Goal: Task Accomplishment & Management: Use online tool/utility

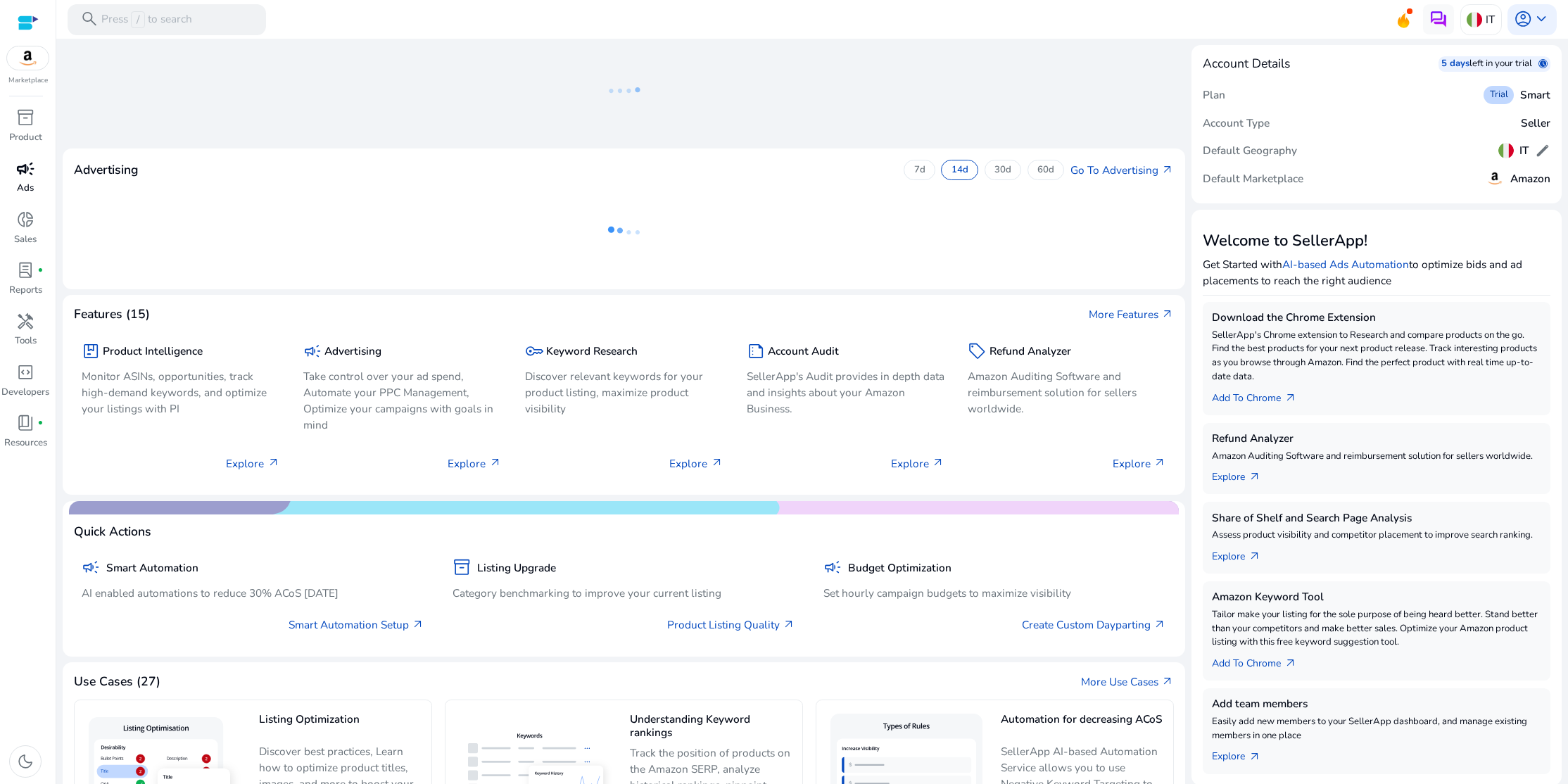
click at [25, 169] on span "campaign" at bounding box center [25, 168] width 18 height 18
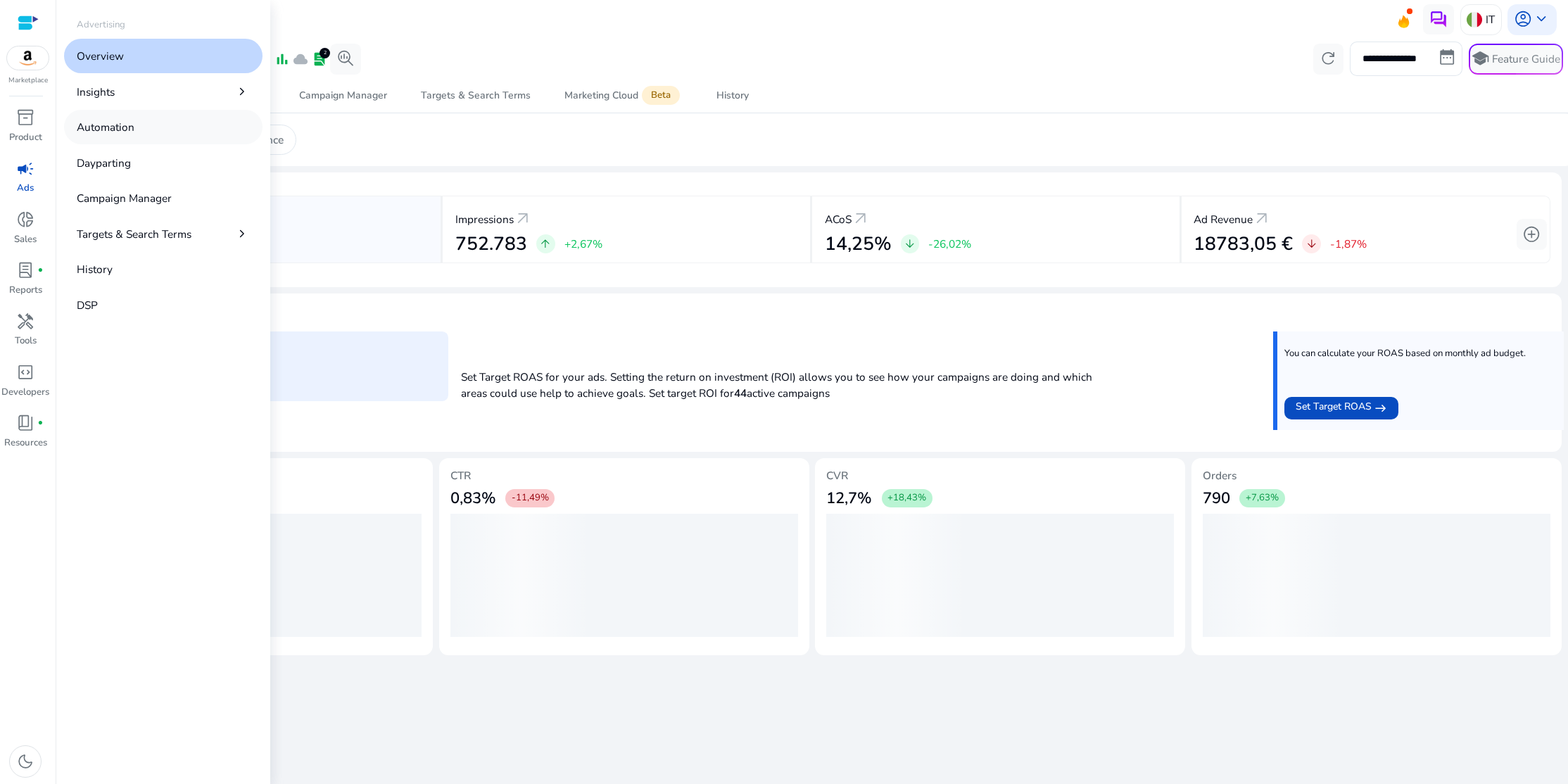
click at [103, 133] on p "Automation" at bounding box center [105, 127] width 58 height 16
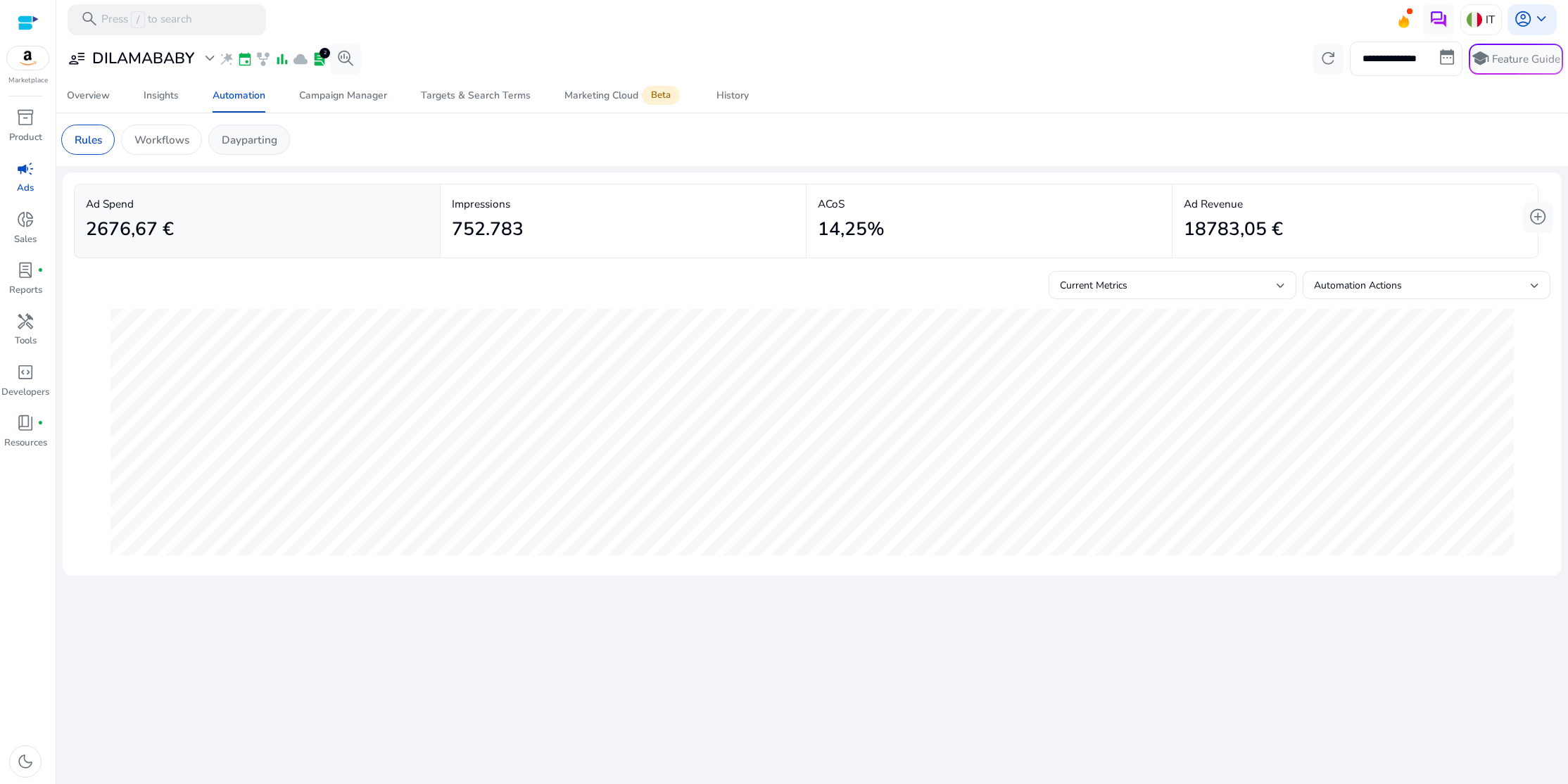
click at [259, 143] on p "Dayparting" at bounding box center [249, 140] width 55 height 16
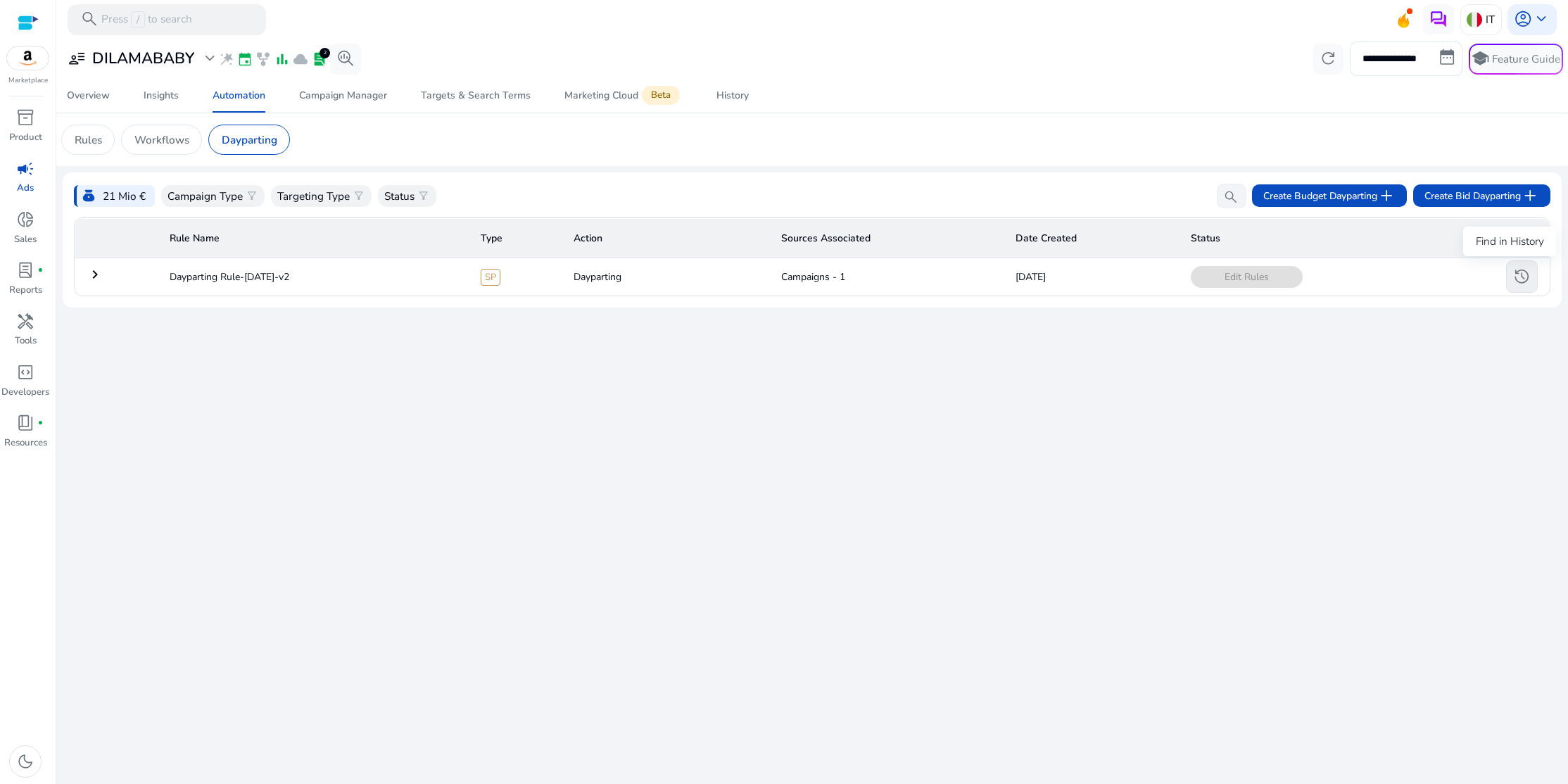
click at [1519, 282] on span "history" at bounding box center [1522, 276] width 18 height 18
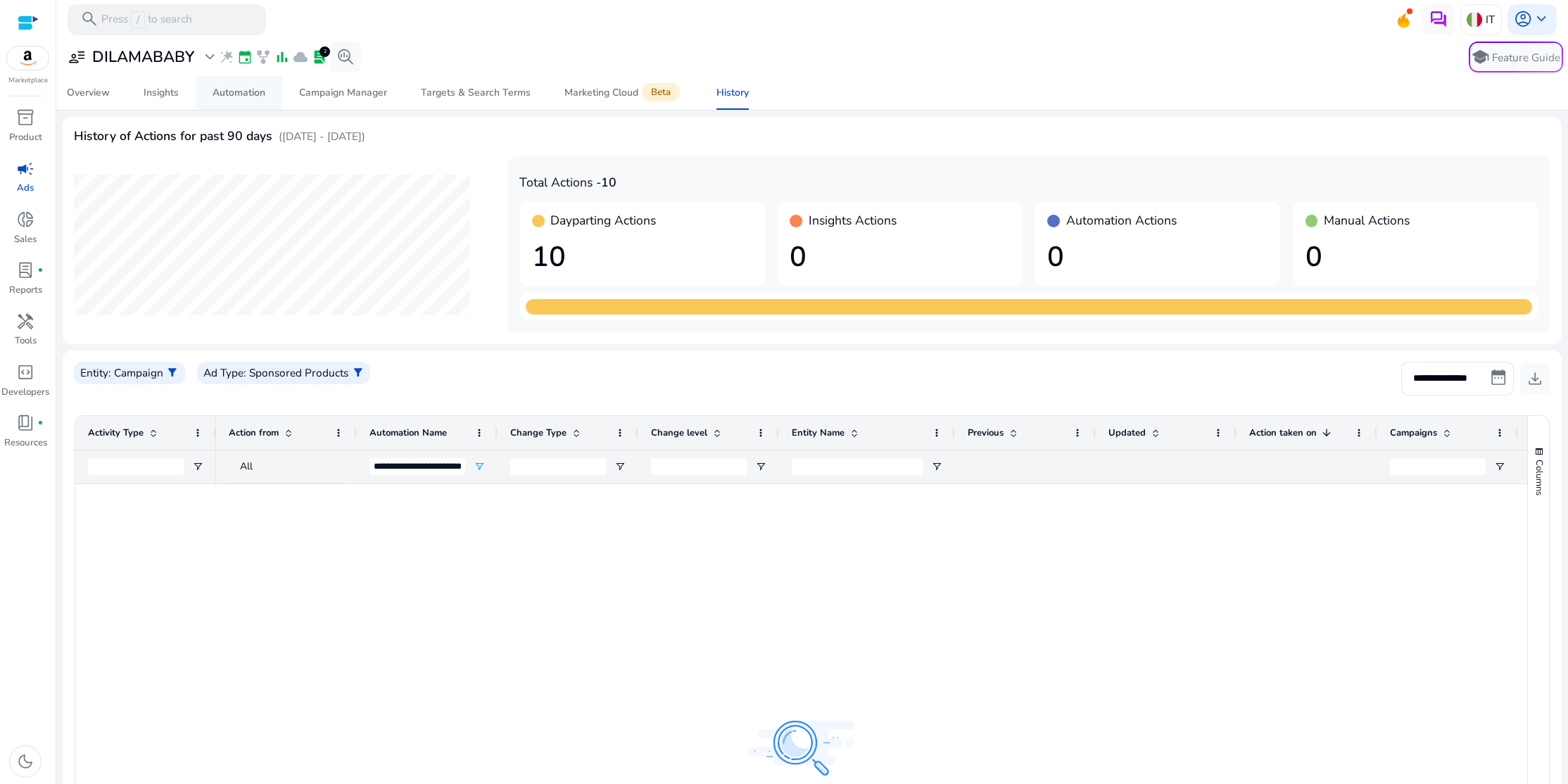
click at [246, 97] on div "Automation" at bounding box center [239, 92] width 52 height 10
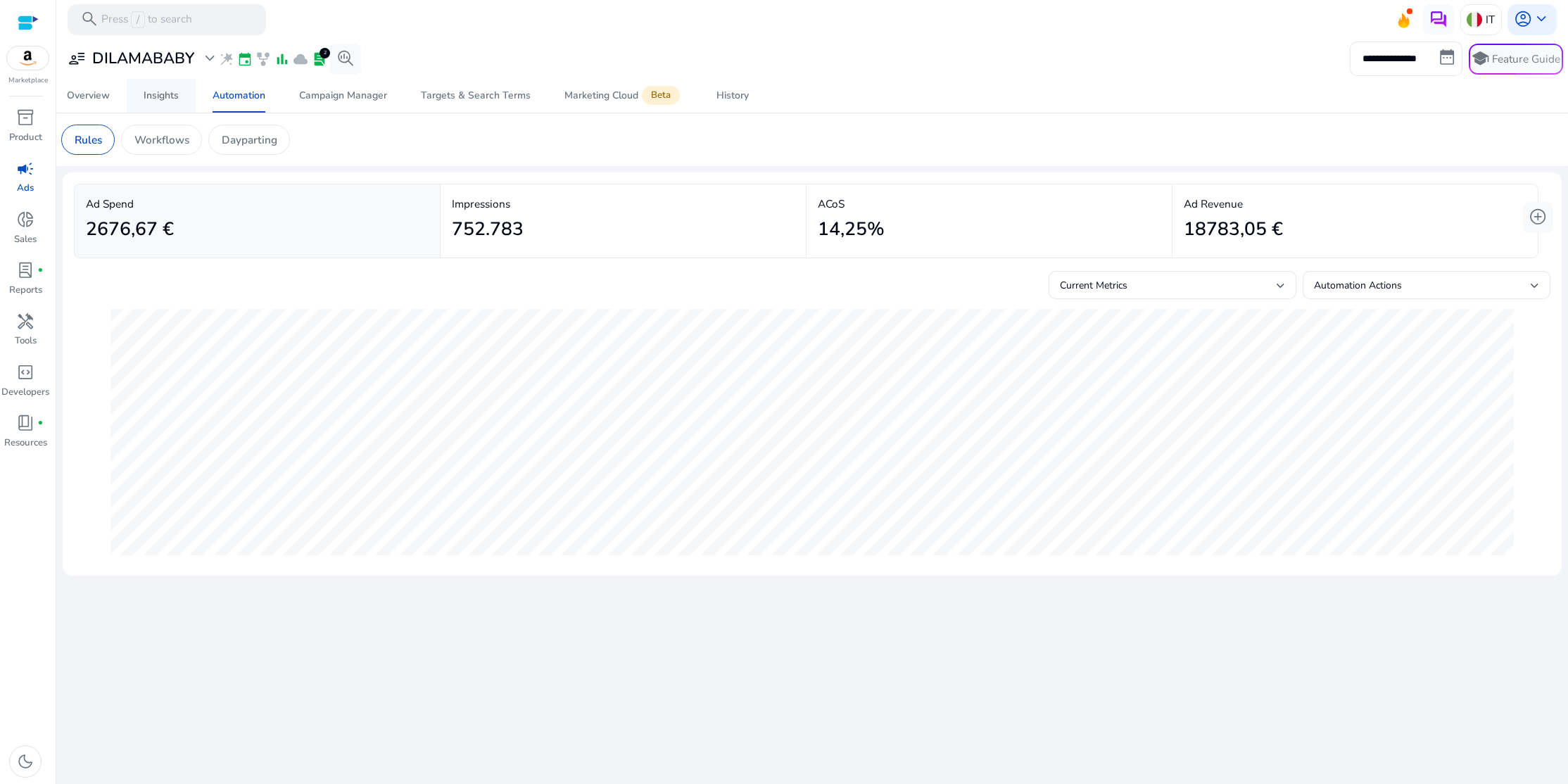
click at [154, 95] on div "Insights" at bounding box center [161, 95] width 35 height 10
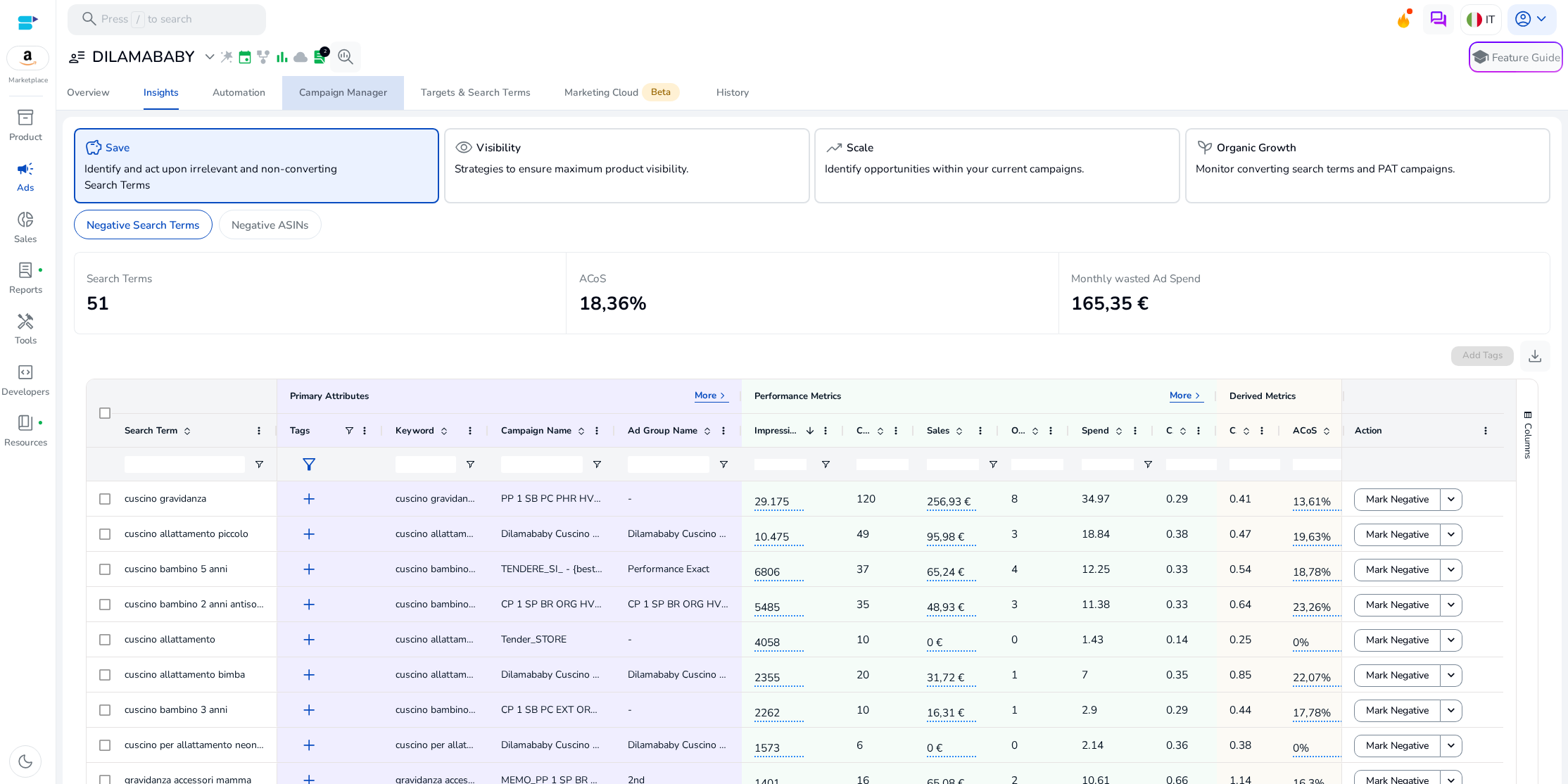
click at [342, 98] on div "Campaign Manager" at bounding box center [342, 92] width 88 height 10
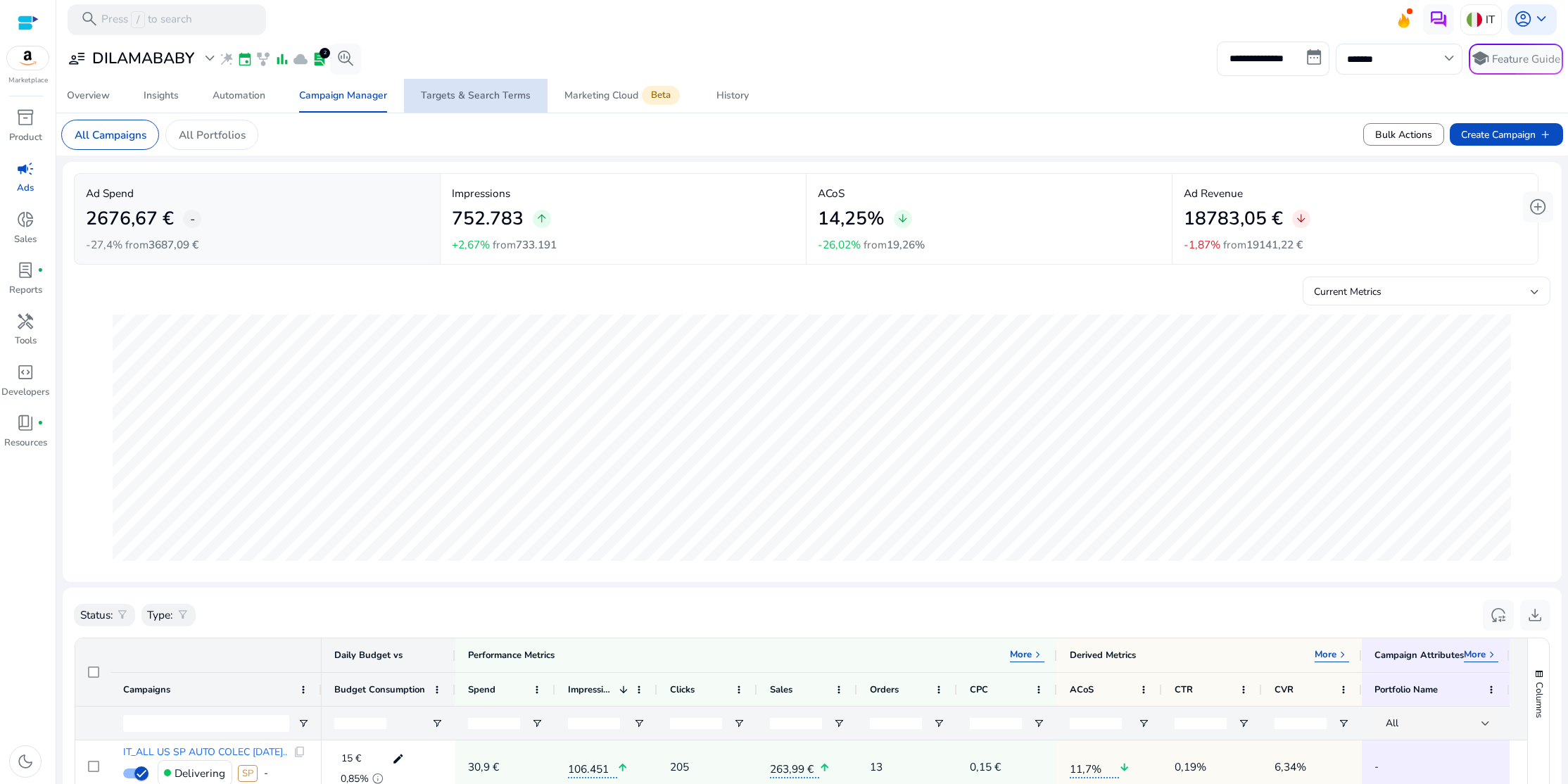
click at [485, 92] on div "Targets & Search Terms" at bounding box center [476, 95] width 110 height 10
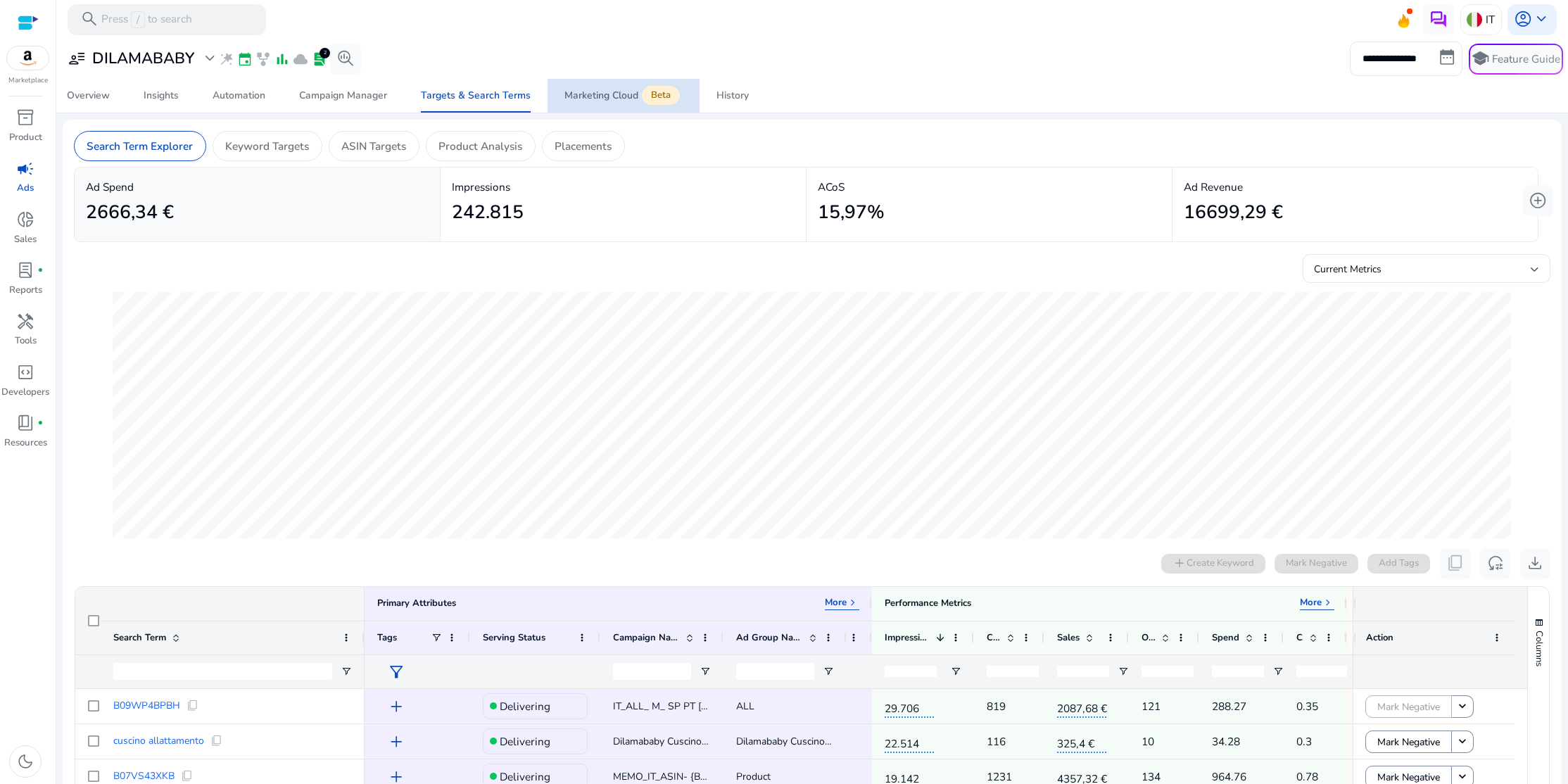
click at [594, 97] on div "Marketing Cloud Beta" at bounding box center [624, 95] width 118 height 13
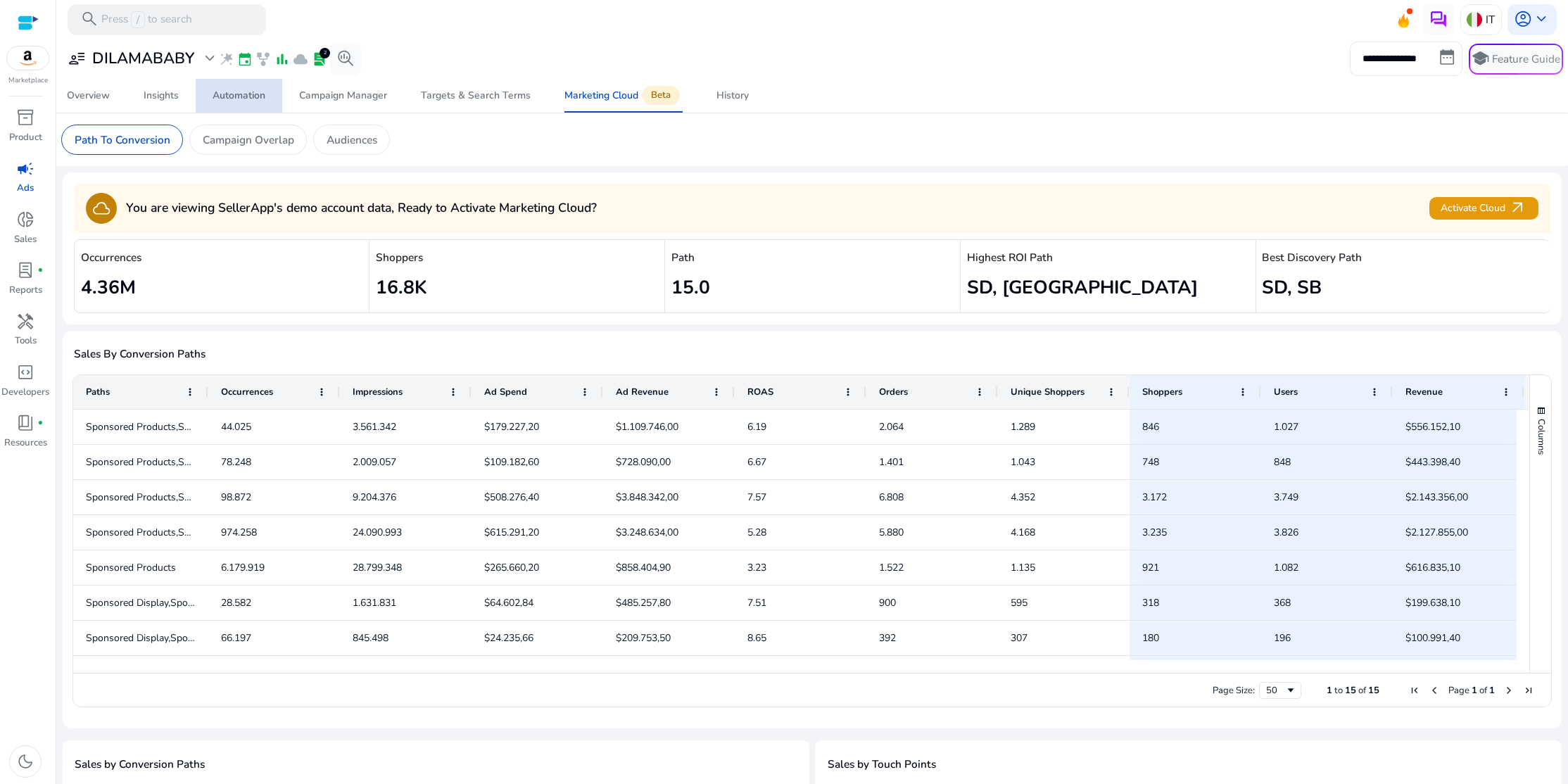
click at [246, 99] on div "Automation" at bounding box center [239, 95] width 52 height 10
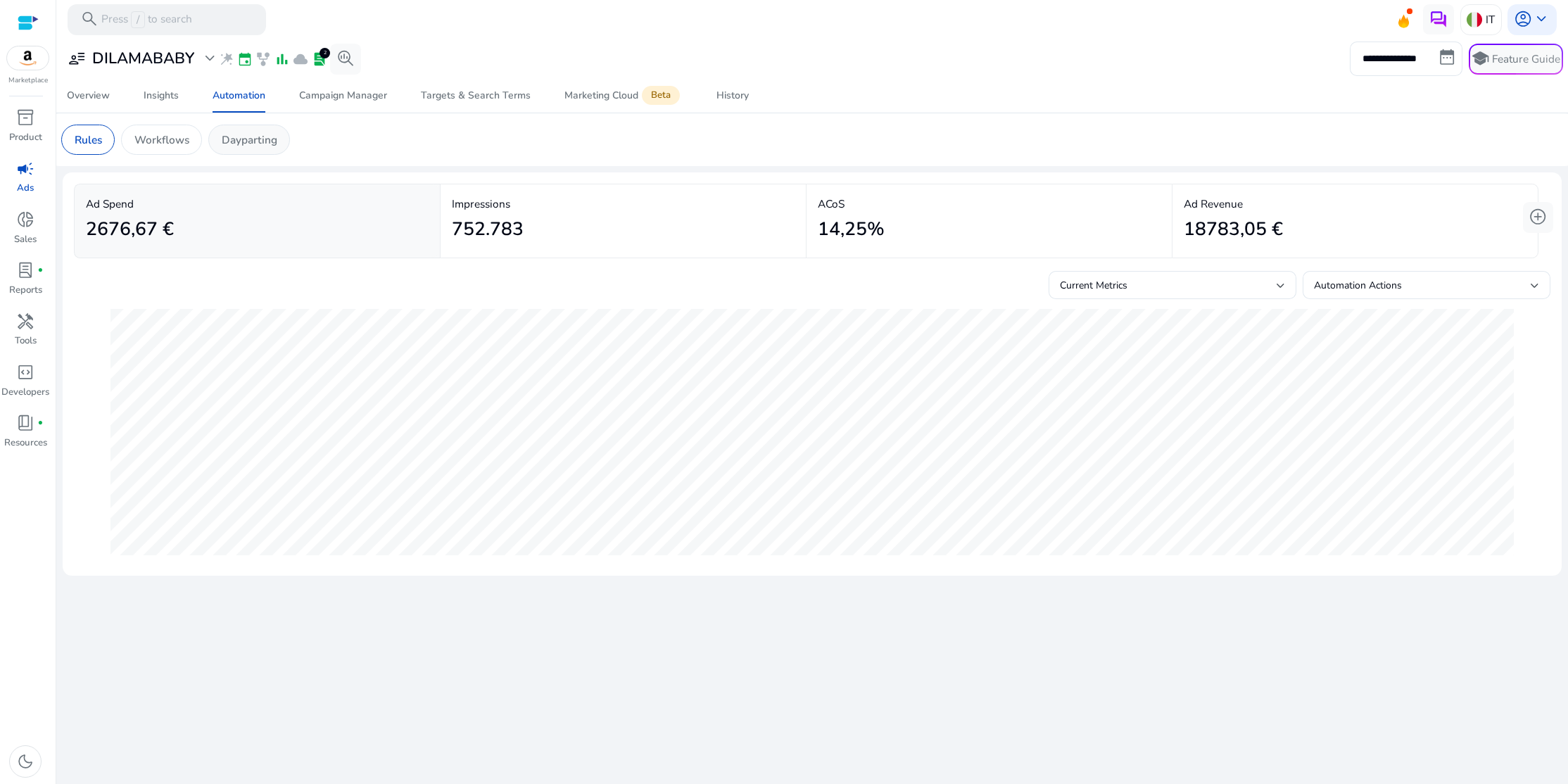
click at [246, 141] on p "Dayparting" at bounding box center [249, 140] width 55 height 16
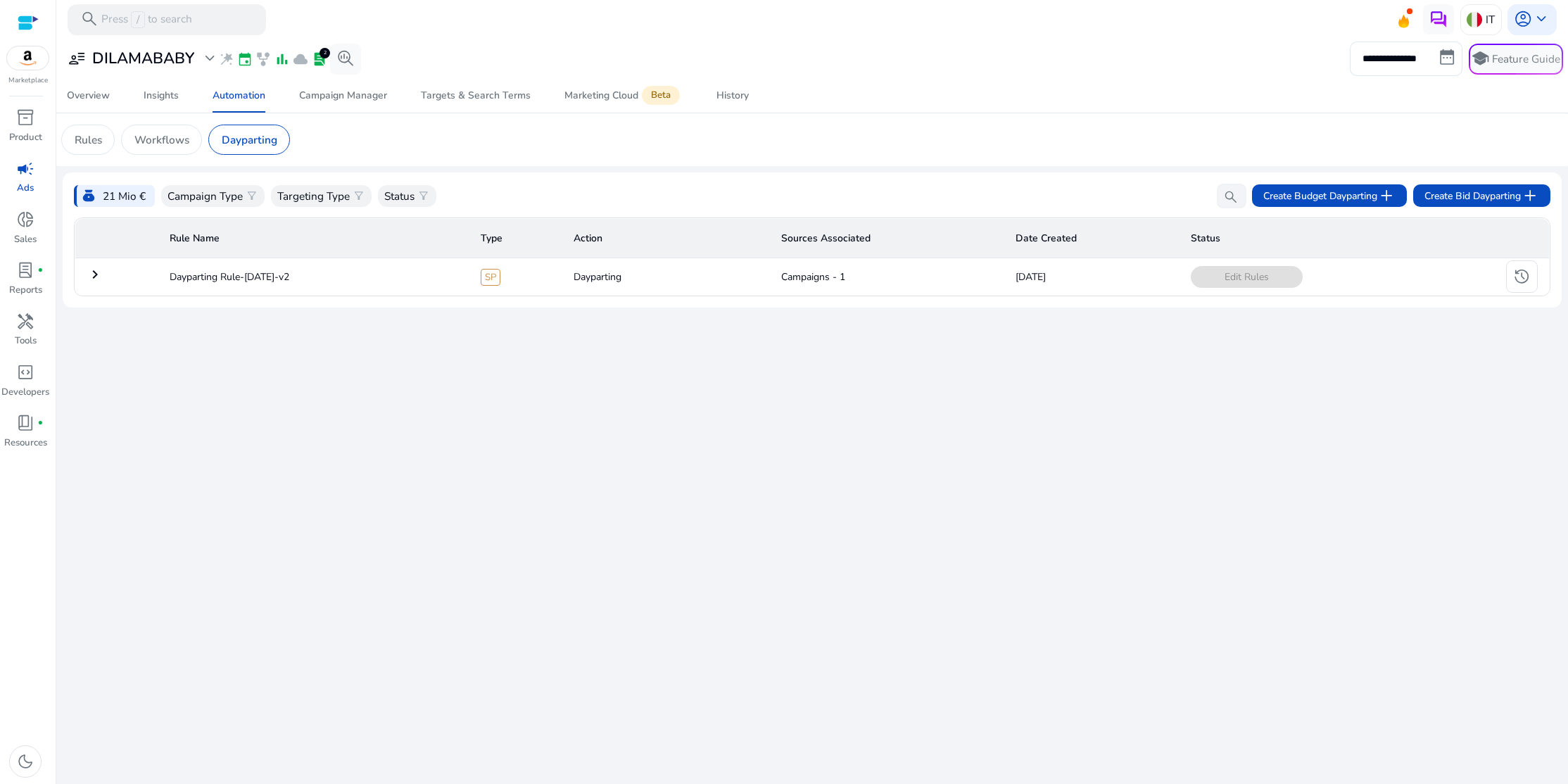
click at [97, 279] on mat-icon "keyboard_arrow_right" at bounding box center [95, 274] width 17 height 17
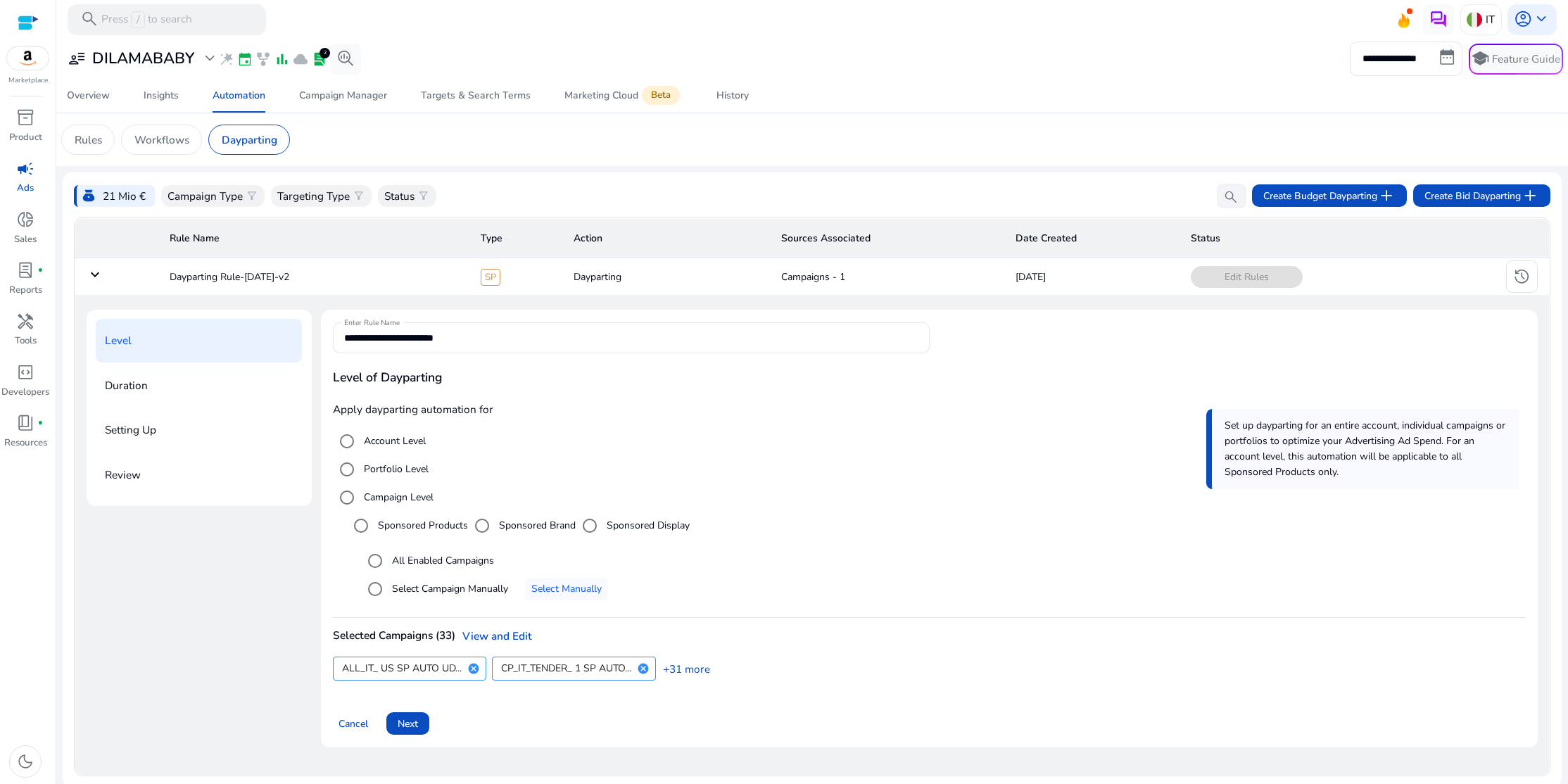
click at [97, 279] on mat-icon "keyboard_arrow_down" at bounding box center [95, 274] width 17 height 17
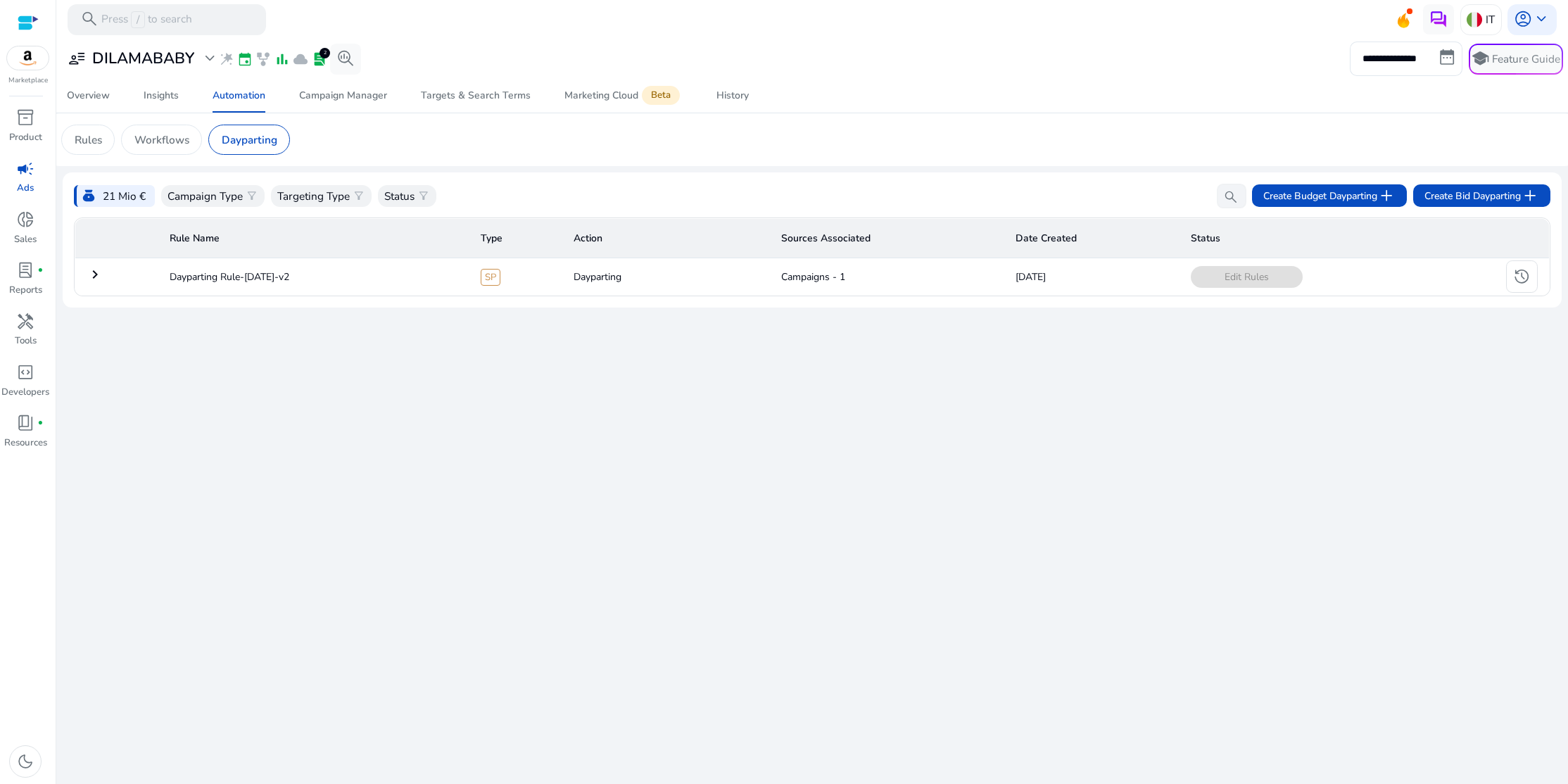
click at [1032, 280] on td "[DATE]" at bounding box center [1092, 276] width 175 height 37
click at [815, 275] on td "Campaigns - 1" at bounding box center [887, 276] width 234 height 37
click at [610, 279] on td "Dayparting" at bounding box center [666, 276] width 208 height 37
